Goal: Information Seeking & Learning: Learn about a topic

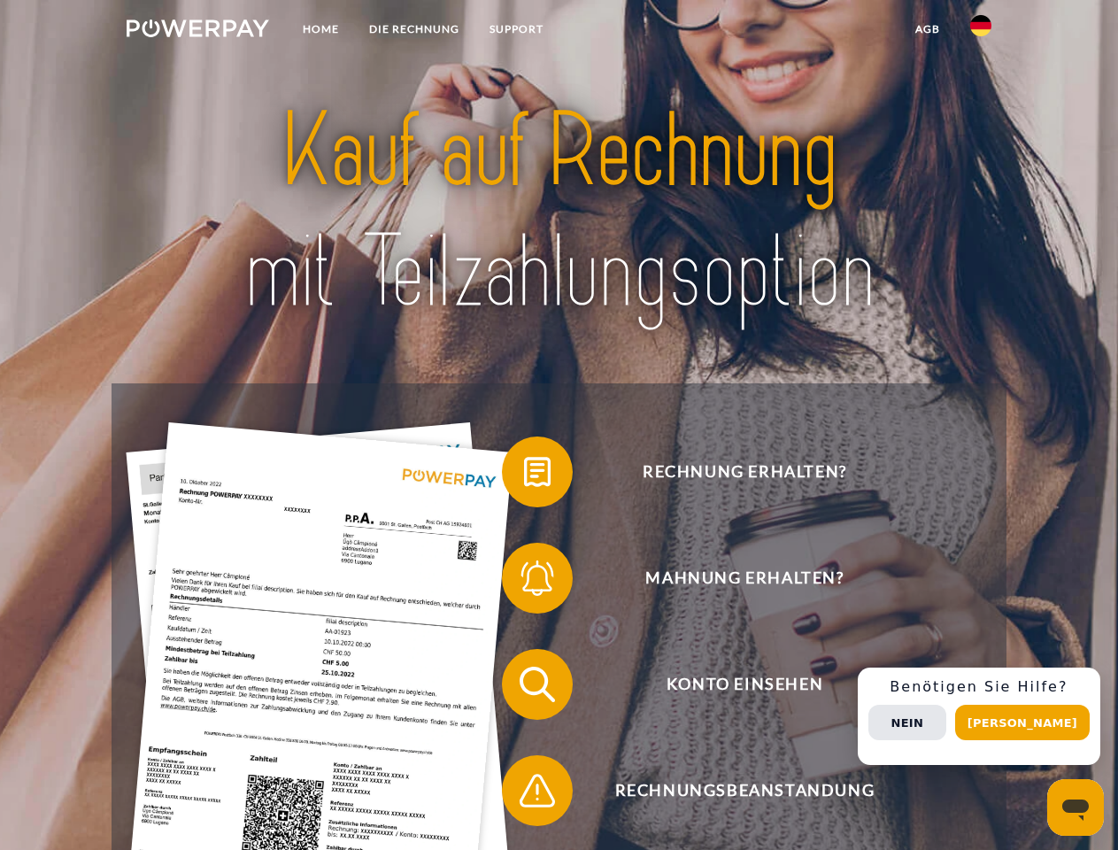
click at [197, 31] on img at bounding box center [198, 28] width 142 height 18
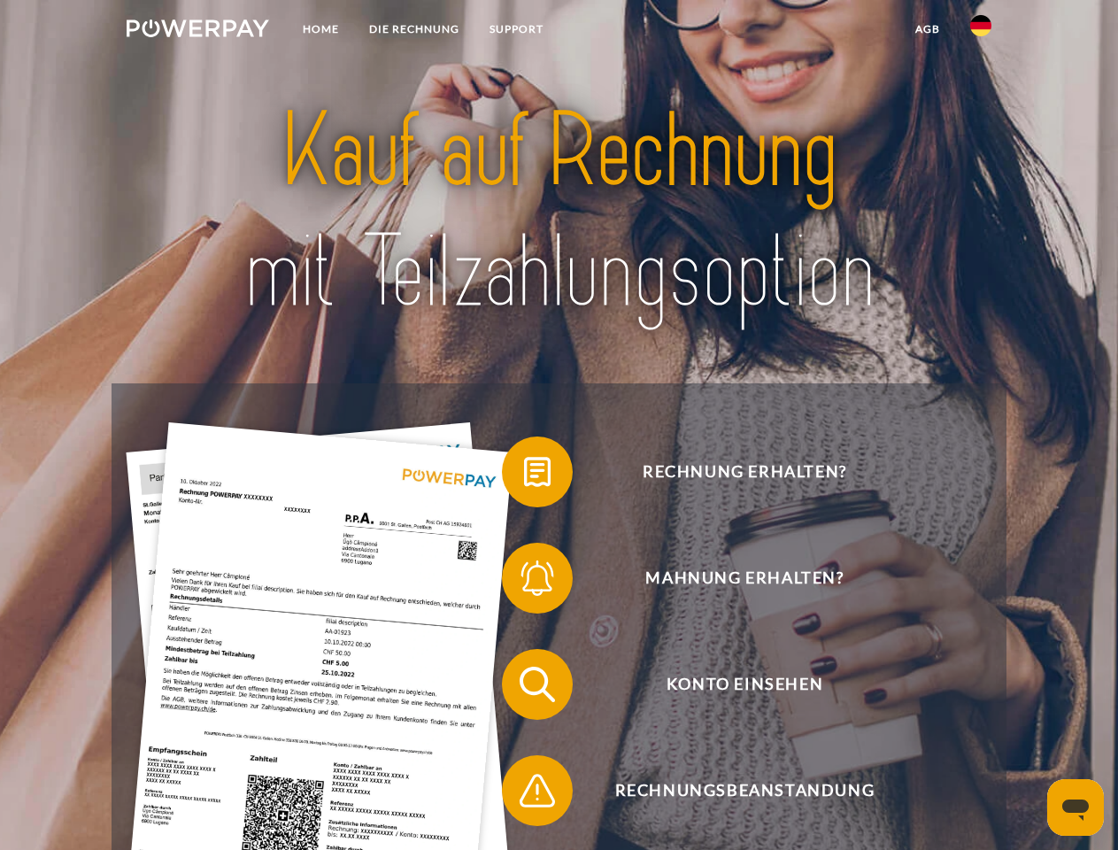
click at [981, 31] on img at bounding box center [980, 25] width 21 height 21
click at [927, 29] on link "agb" at bounding box center [927, 29] width 55 height 32
click at [524, 475] on span at bounding box center [510, 471] width 88 height 88
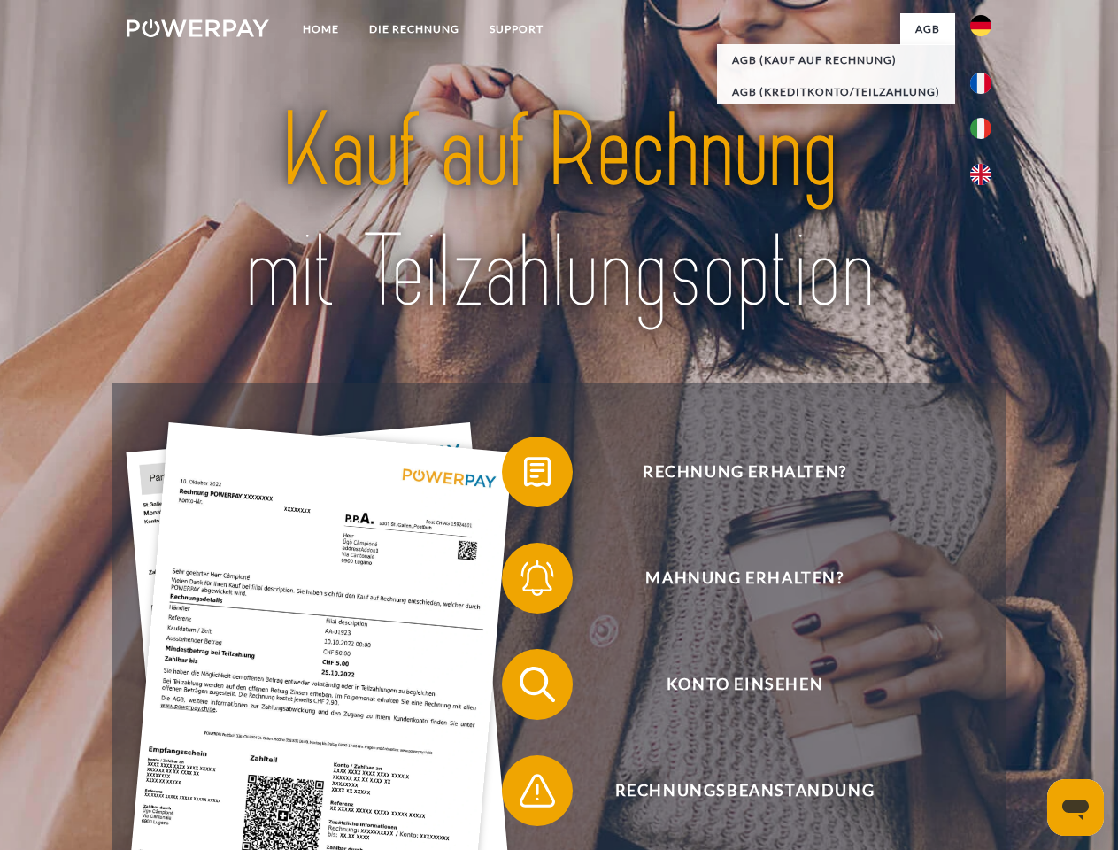
click at [524, 581] on span at bounding box center [510, 578] width 88 height 88
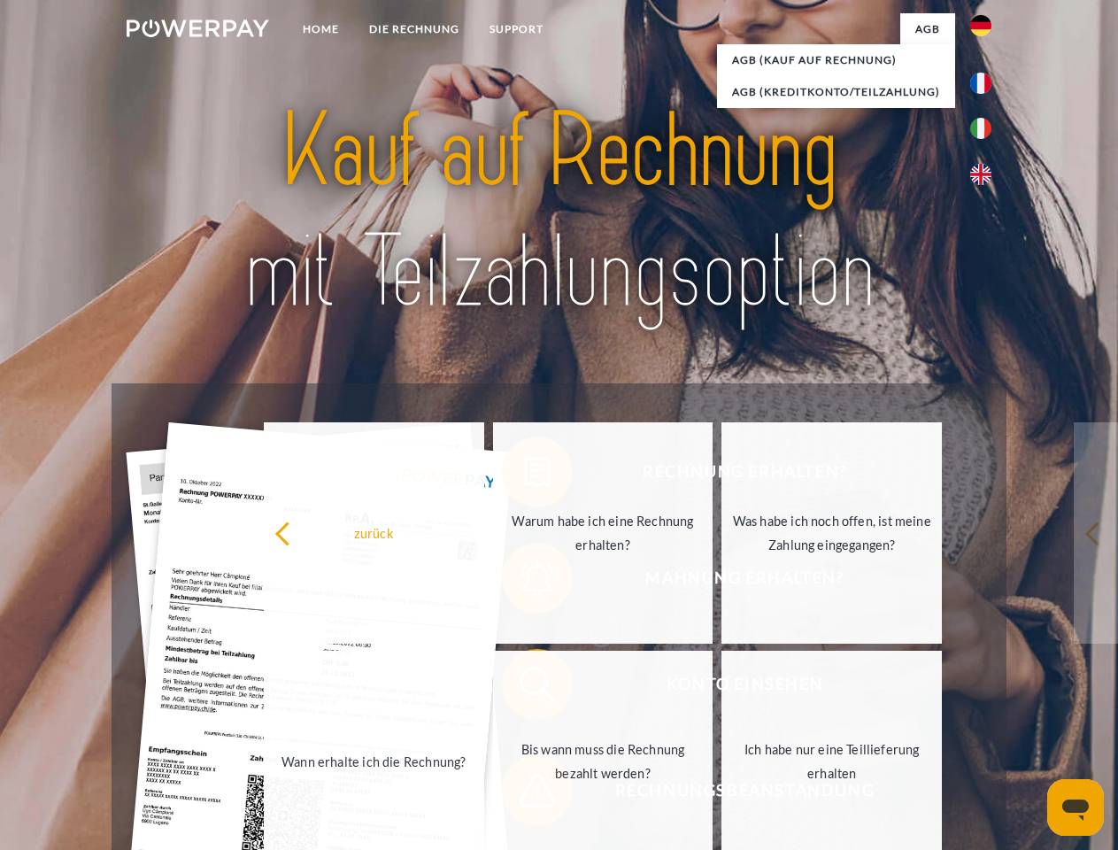
click at [524, 688] on link "Bis wann muss die Rechnung bezahlt werden?" at bounding box center [603, 760] width 220 height 221
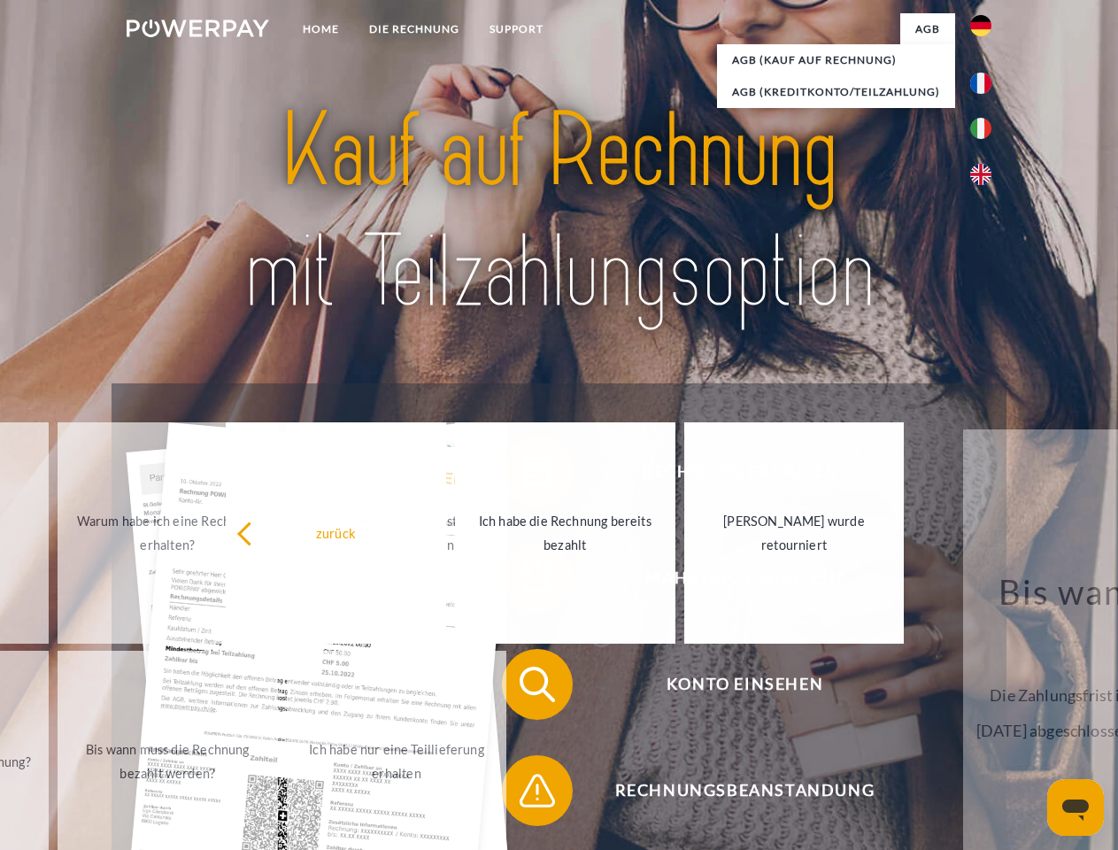
click at [524, 794] on span at bounding box center [510, 790] width 88 height 88
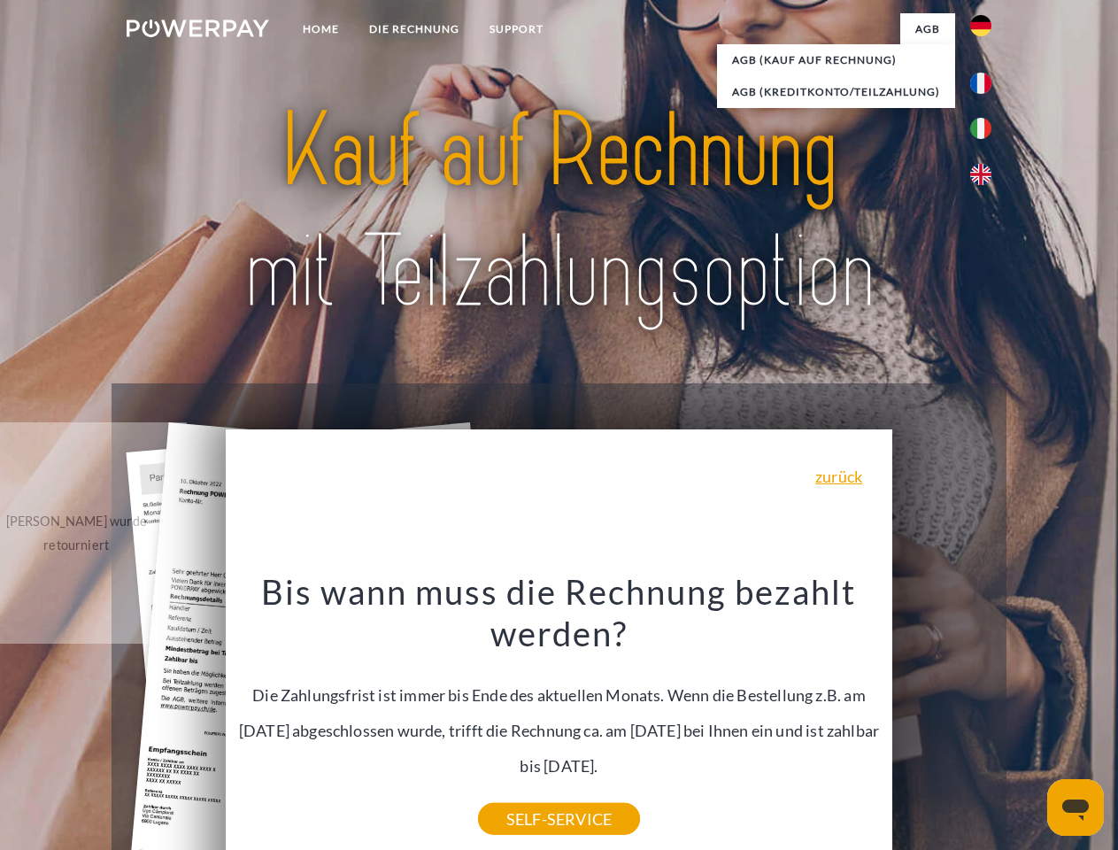
click at [985, 716] on div "Rechnung erhalten? Mahnung erhalten? Konto einsehen" at bounding box center [559, 737] width 894 height 708
click at [942, 719] on span "Konto einsehen" at bounding box center [744, 684] width 434 height 71
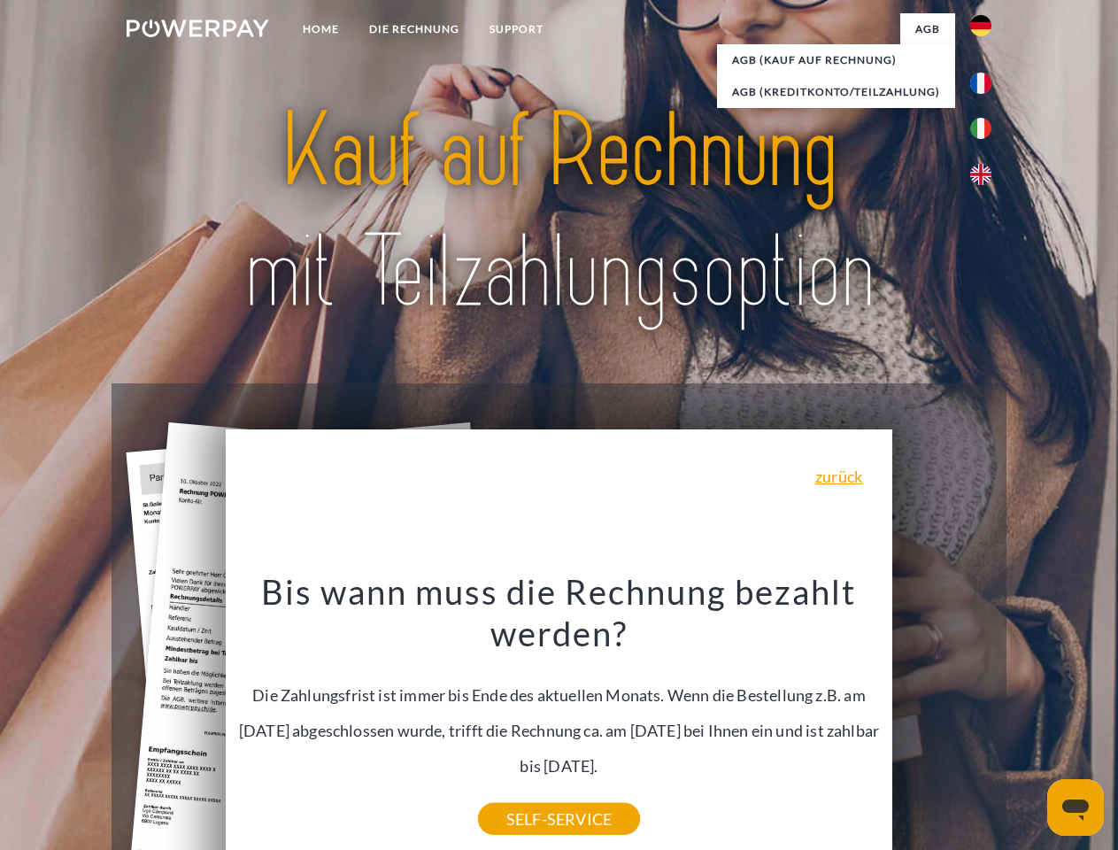
click at [1028, 722] on header "Home DIE RECHNUNG SUPPORT" at bounding box center [559, 611] width 1118 height 1222
